Goal: Register for event/course

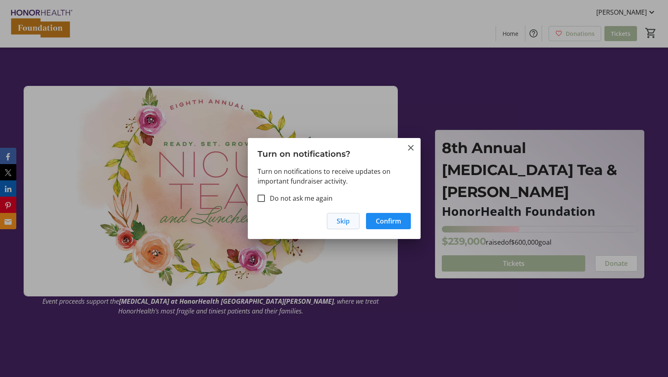
click at [340, 219] on span "Skip" at bounding box center [343, 221] width 13 height 10
